Goal: Find specific page/section: Find specific page/section

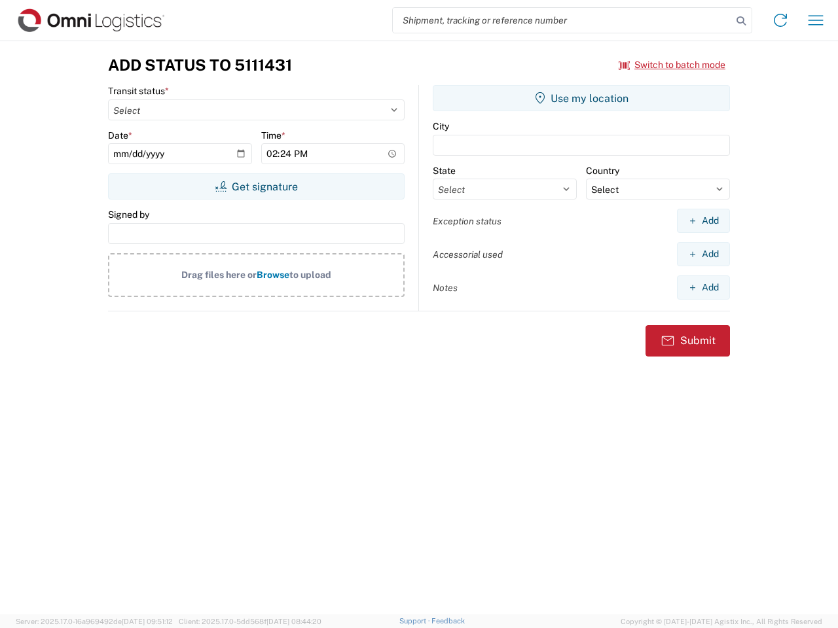
click at [562, 20] on input "search" at bounding box center [562, 20] width 339 height 25
click at [741, 21] on icon at bounding box center [741, 21] width 18 height 18
click at [780, 20] on icon at bounding box center [780, 20] width 21 height 21
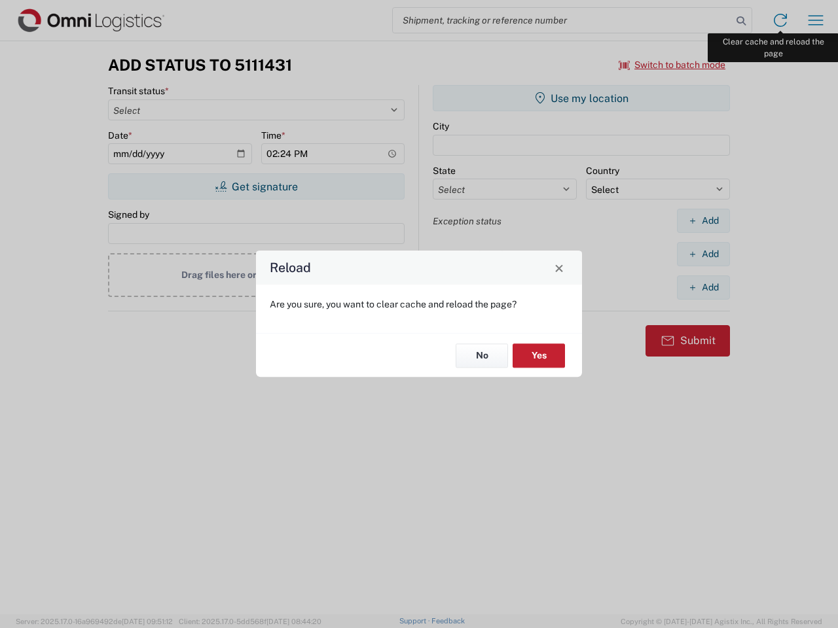
click at [816, 20] on div "Reload Are you sure, you want to clear cache and reload the page? No Yes" at bounding box center [419, 314] width 838 height 628
click at [672, 65] on div "Reload Are you sure, you want to clear cache and reload the page? No Yes" at bounding box center [419, 314] width 838 height 628
click at [256, 187] on div "Reload Are you sure, you want to clear cache and reload the page? No Yes" at bounding box center [419, 314] width 838 height 628
click at [581, 98] on div "Reload Are you sure, you want to clear cache and reload the page? No Yes" at bounding box center [419, 314] width 838 height 628
click at [703, 221] on div "Reload Are you sure, you want to clear cache and reload the page? No Yes" at bounding box center [419, 314] width 838 height 628
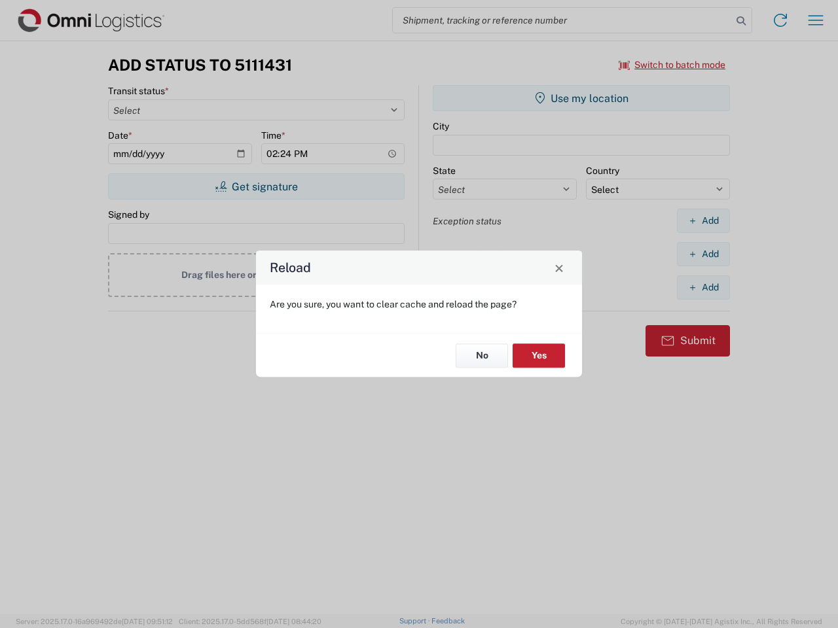
click at [703, 254] on div "Reload Are you sure, you want to clear cache and reload the page? No Yes" at bounding box center [419, 314] width 838 height 628
click at [703, 287] on div "Reload Are you sure, you want to clear cache and reload the page? No Yes" at bounding box center [419, 314] width 838 height 628
